Goal: Information Seeking & Learning: Learn about a topic

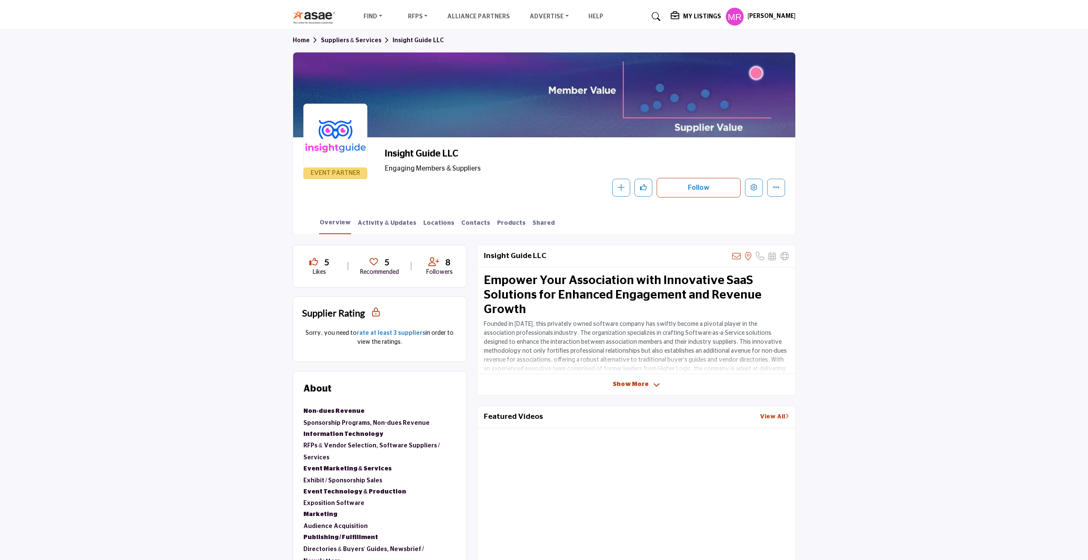
click at [313, 19] on img at bounding box center [316, 17] width 47 height 14
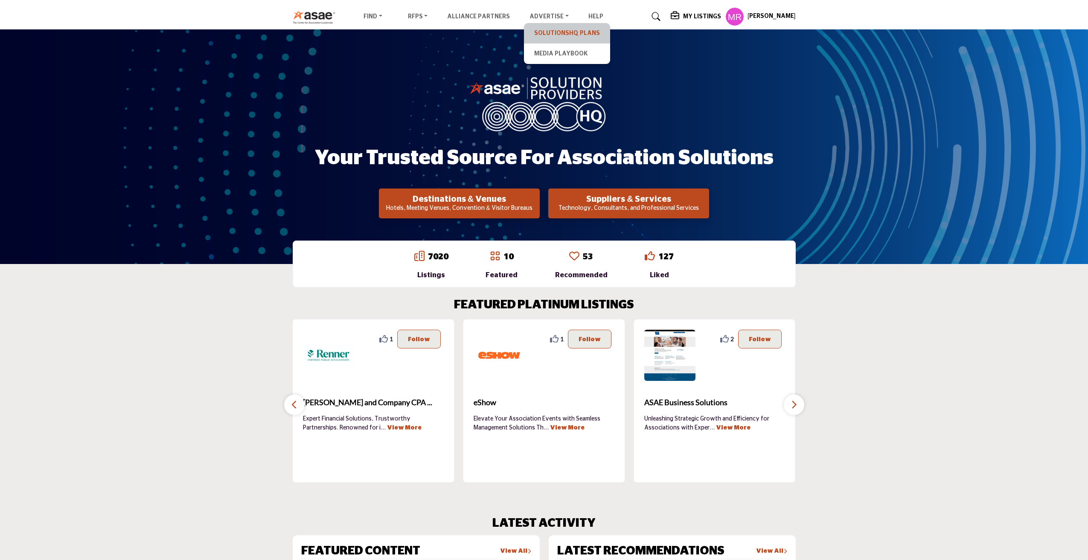
click at [558, 36] on link "SolutionsHQ Plans" at bounding box center [567, 33] width 78 height 12
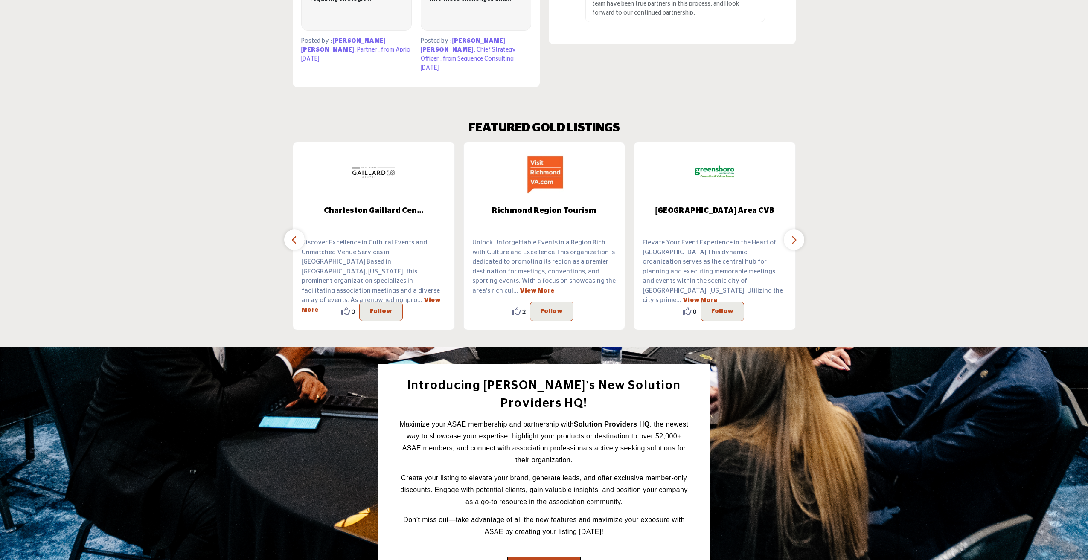
scroll to position [540, 0]
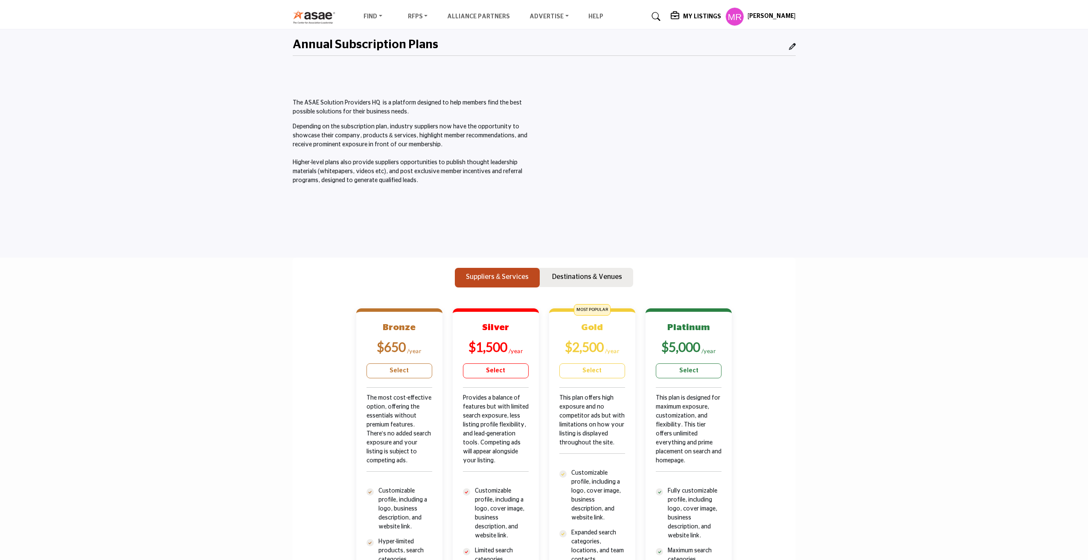
drag, startPoint x: 293, startPoint y: 97, endPoint x: 427, endPoint y: 183, distance: 159.4
click at [427, 183] on div "The ASAE Solution Providers HQ is a platform designed to help members find the …" at bounding box center [416, 124] width 247 height 121
copy div "The ASAE Solution Providers HQ is a platform designed to help members find the …"
